Goal: Task Accomplishment & Management: Manage account settings

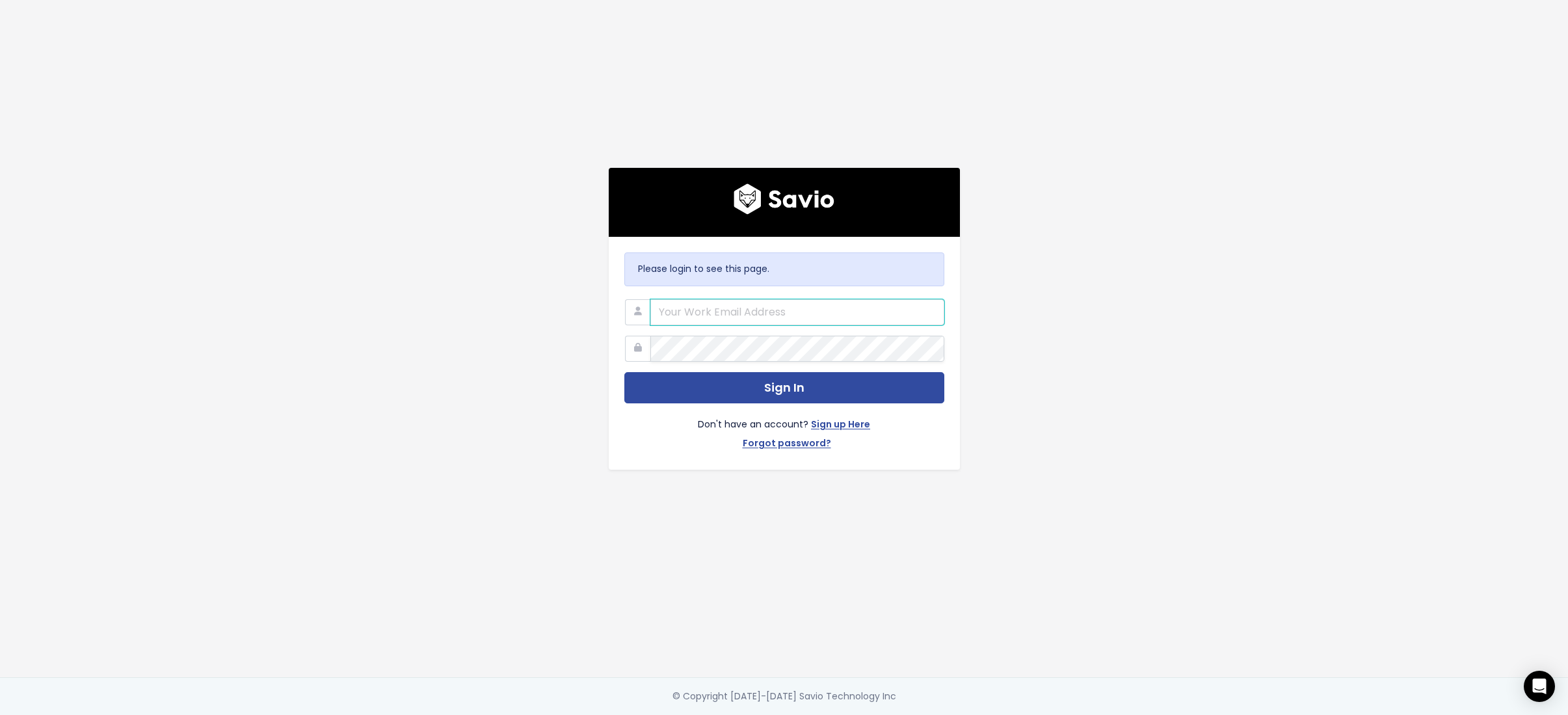
click at [699, 300] on input "email" at bounding box center [796, 312] width 294 height 26
type input "cheyenne.griffith@zowie.ai"
click at [624, 372] on button "Sign In" at bounding box center [784, 387] width 320 height 31
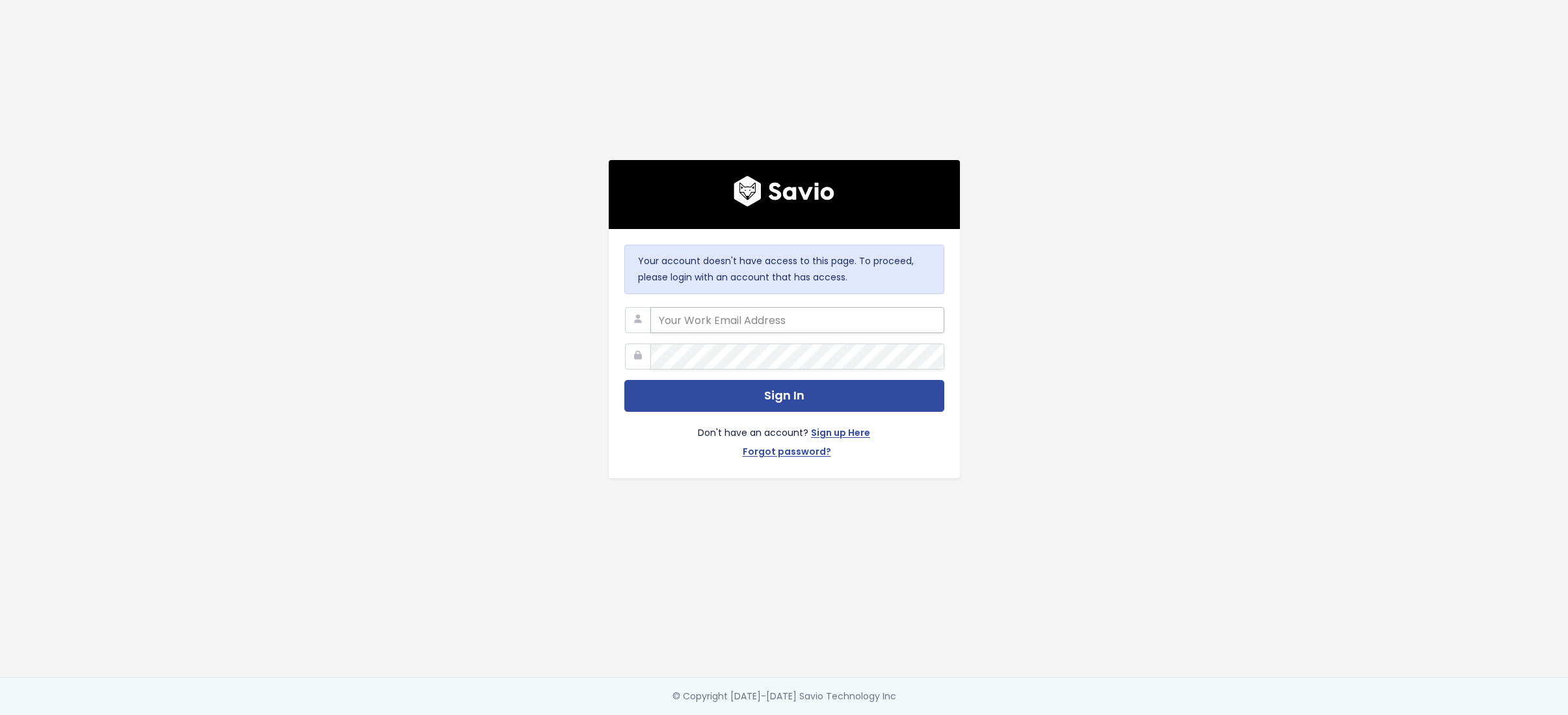
click at [722, 320] on input "email" at bounding box center [796, 320] width 294 height 26
